Goal: Information Seeking & Learning: Learn about a topic

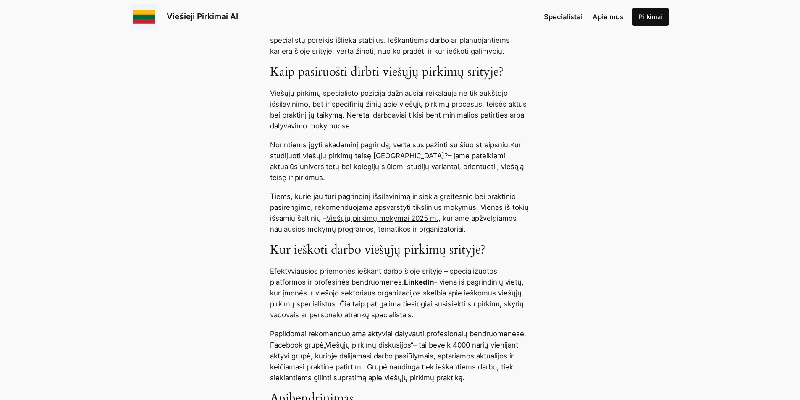
scroll to position [420, 0]
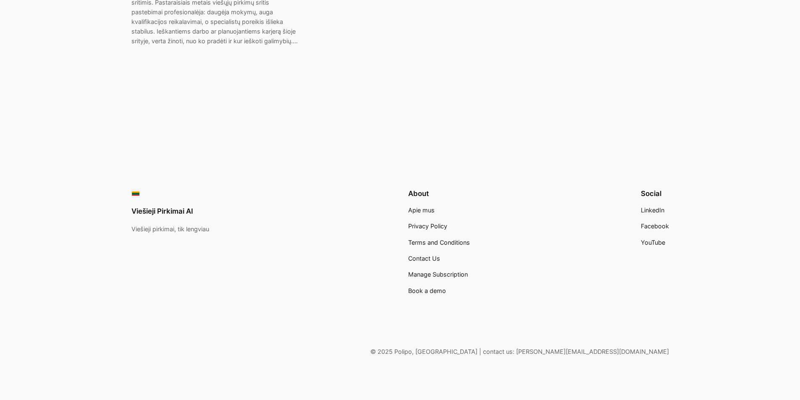
scroll to position [274, 0]
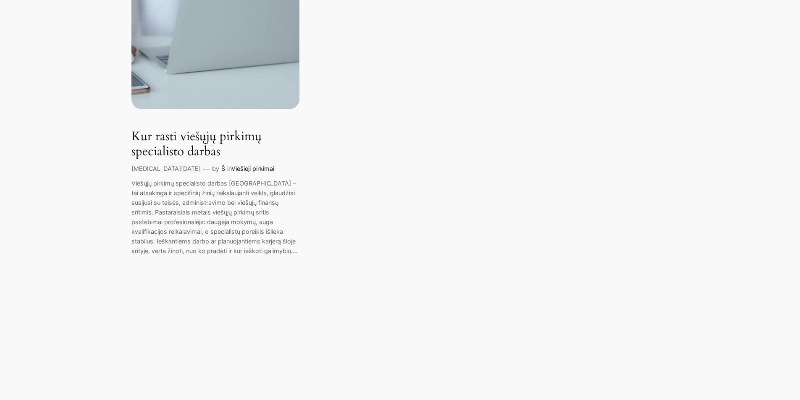
click at [208, 136] on link "Kur rasti viešųjų pirkimų specialisto darbas" at bounding box center [215, 144] width 168 height 30
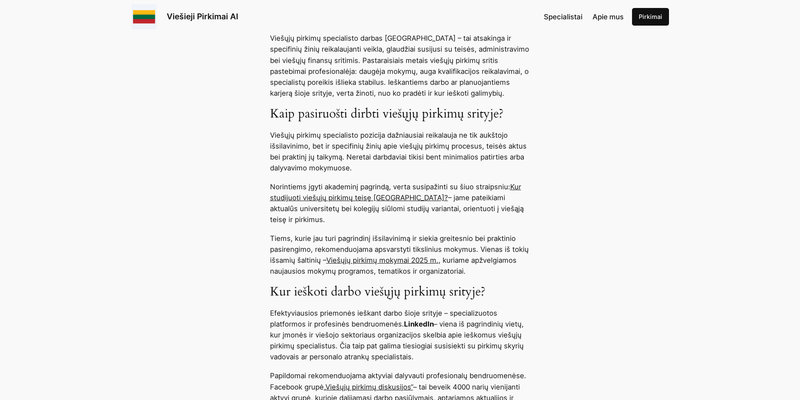
scroll to position [378, 0]
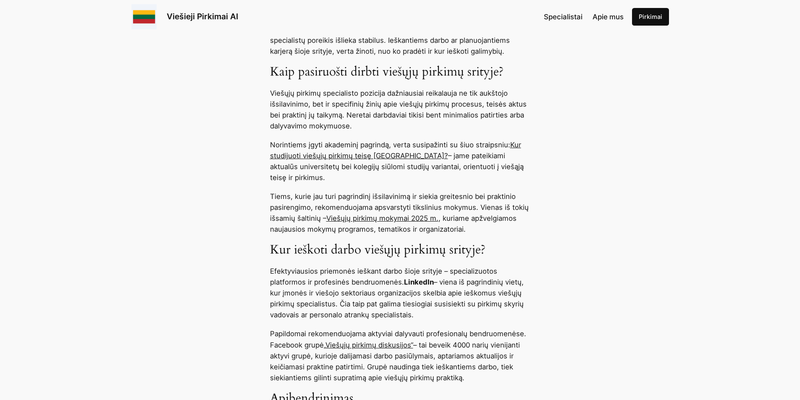
click at [342, 157] on link "Kur studijuoti viešųjų pirkimų teisę [GEOGRAPHIC_DATA]?" at bounding box center [395, 150] width 251 height 19
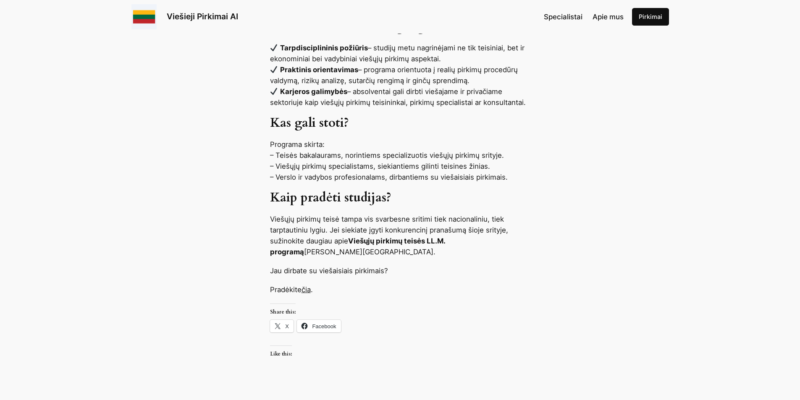
scroll to position [882, 0]
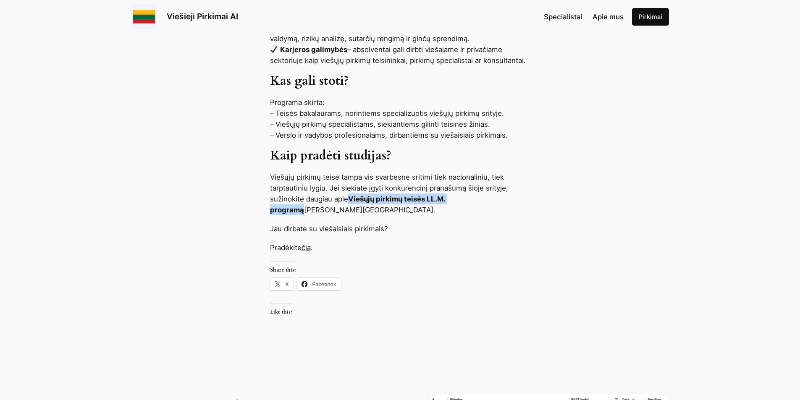
drag, startPoint x: 481, startPoint y: 200, endPoint x: 352, endPoint y: 200, distance: 129.0
click at [352, 200] on strong "Viešųjų pirkimų teisės LL.M. programą" at bounding box center [357, 204] width 175 height 19
copy p "Viešųjų pirkimų teisės LL.M. programą"
drag, startPoint x: 484, startPoint y: 198, endPoint x: 351, endPoint y: 200, distance: 133.6
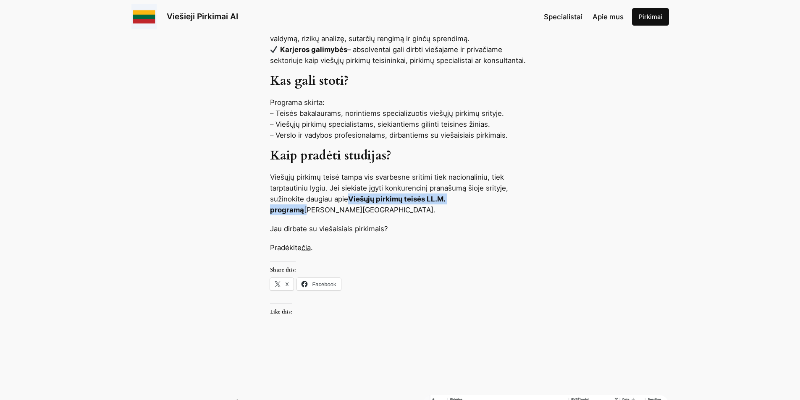
click at [351, 200] on p "Viešųjų pirkimų teisė tampa vis svarbesne sritimi tiek nacionaliniu, tiek tarpt…" at bounding box center [400, 194] width 260 height 44
click at [351, 200] on strong "Viešųjų pirkimų teisės LL.M. programą" at bounding box center [357, 204] width 175 height 19
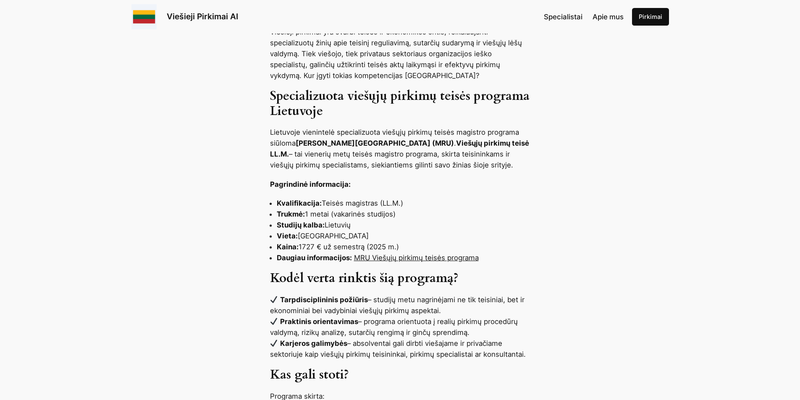
scroll to position [630, 0]
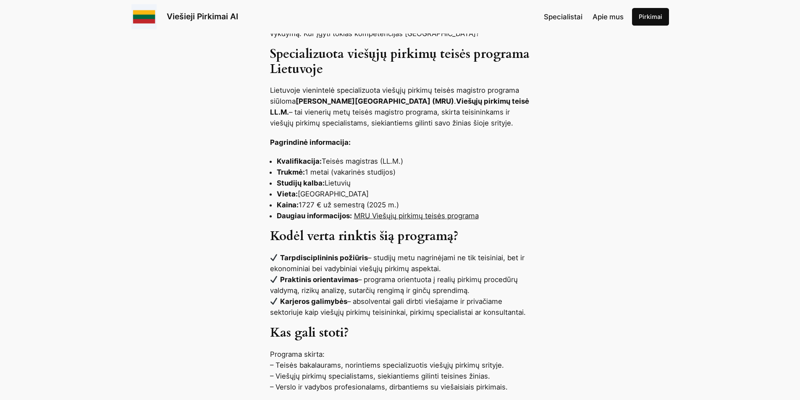
click at [394, 218] on link "MRU Viešųjų pirkimų teisės programa" at bounding box center [416, 216] width 125 height 8
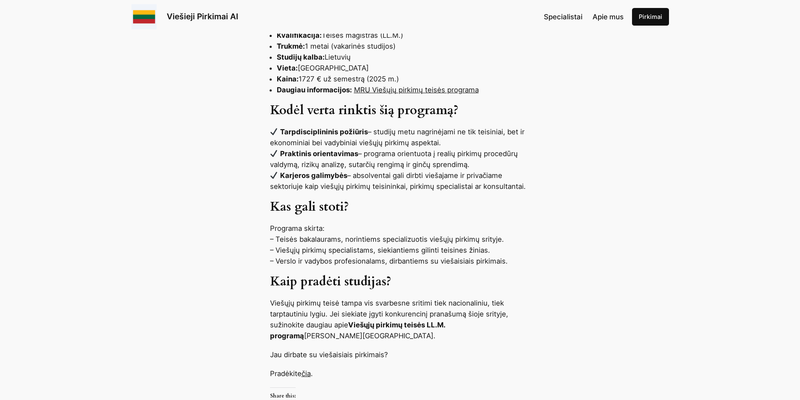
scroll to position [798, 0]
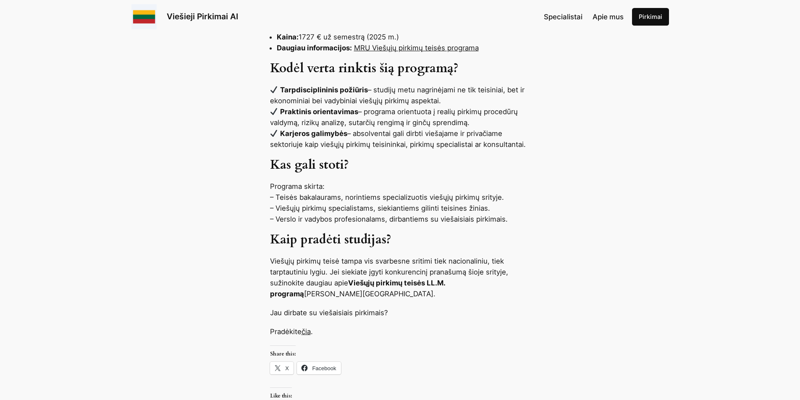
click at [306, 333] on link "čia" at bounding box center [306, 332] width 9 height 8
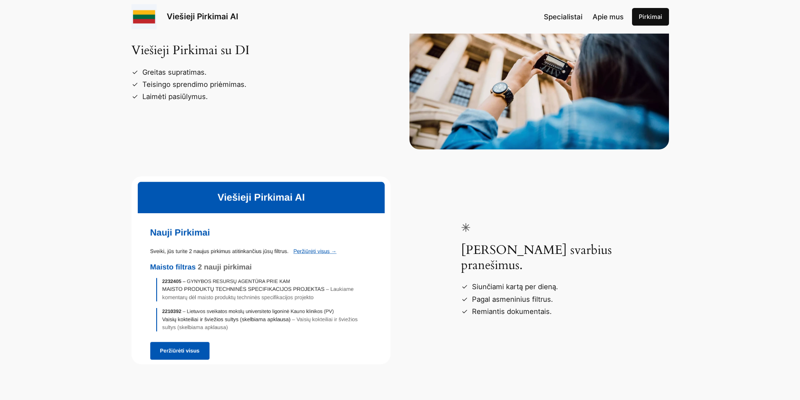
scroll to position [1428, 0]
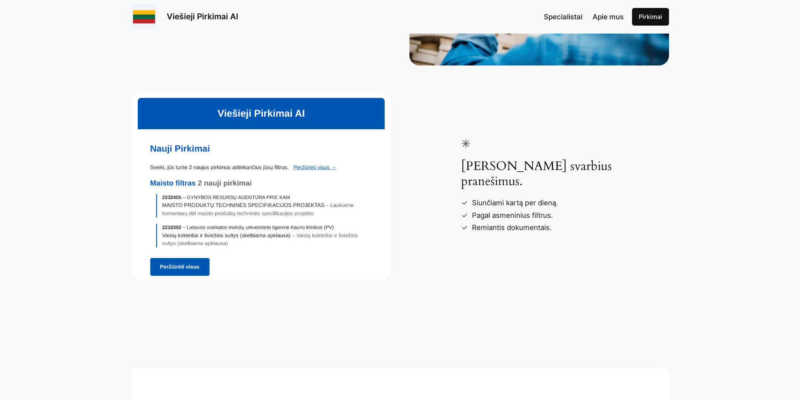
click at [342, 113] on img at bounding box center [261, 186] width 260 height 188
